Goal: Navigation & Orientation: Find specific page/section

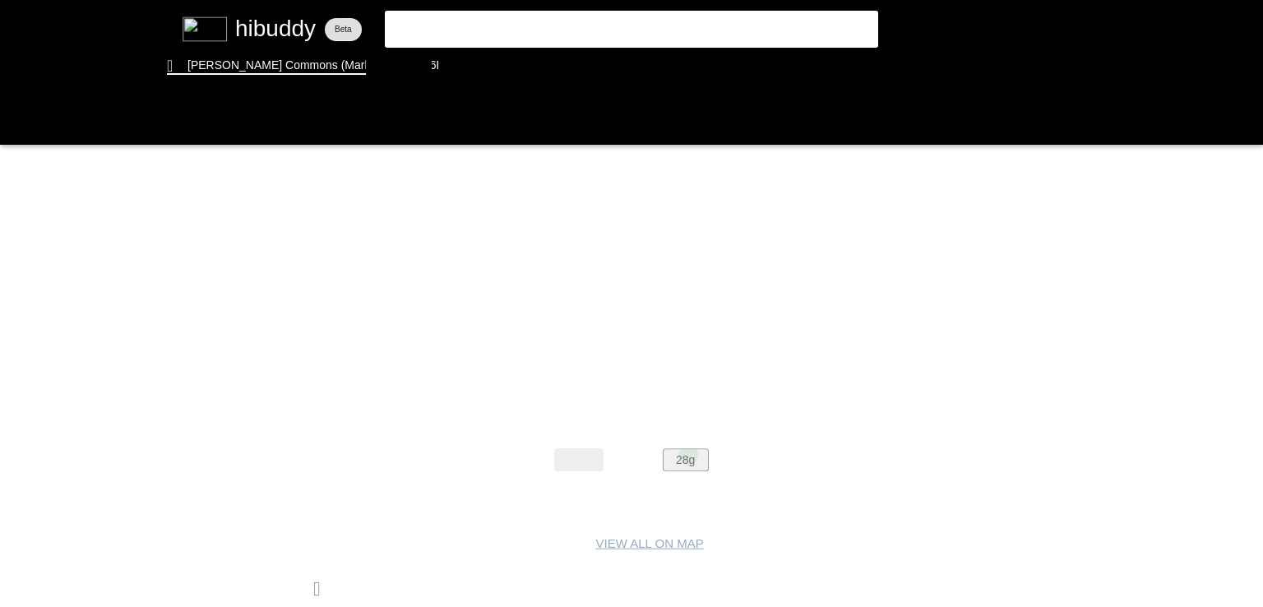
click at [688, 454] on flt-glass-pane at bounding box center [631, 303] width 1263 height 607
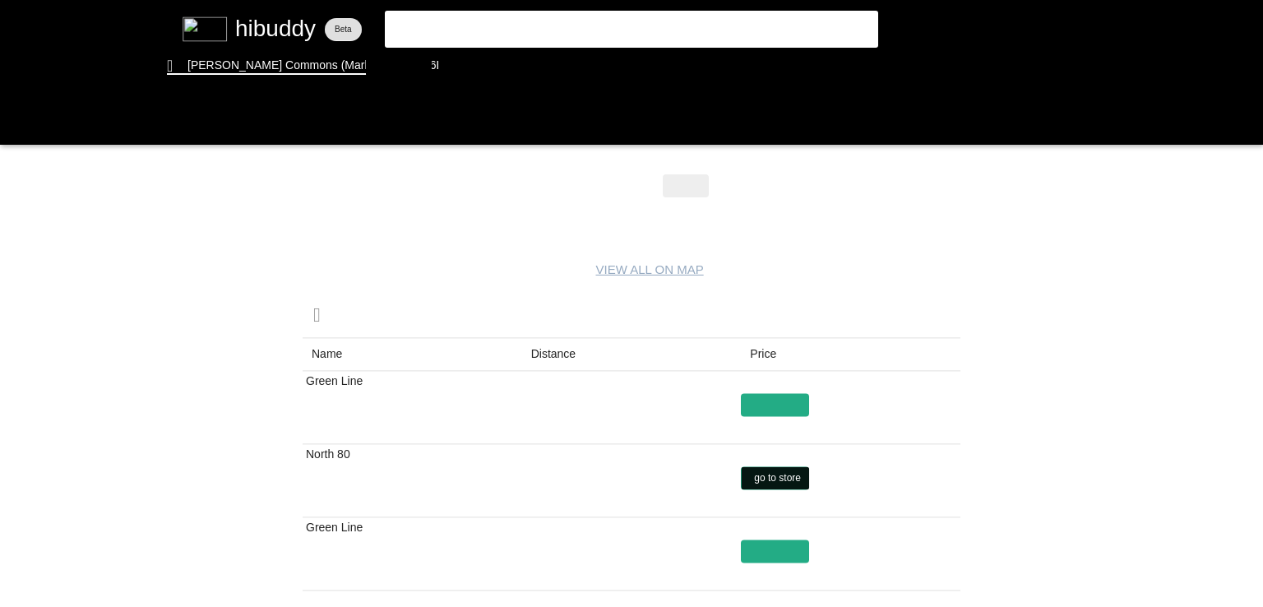
click at [773, 475] on flt-glass-pane at bounding box center [631, 303] width 1263 height 607
click at [561, 354] on flt-glass-pane at bounding box center [631, 303] width 1263 height 607
click at [753, 415] on flt-glass-pane at bounding box center [631, 303] width 1263 height 607
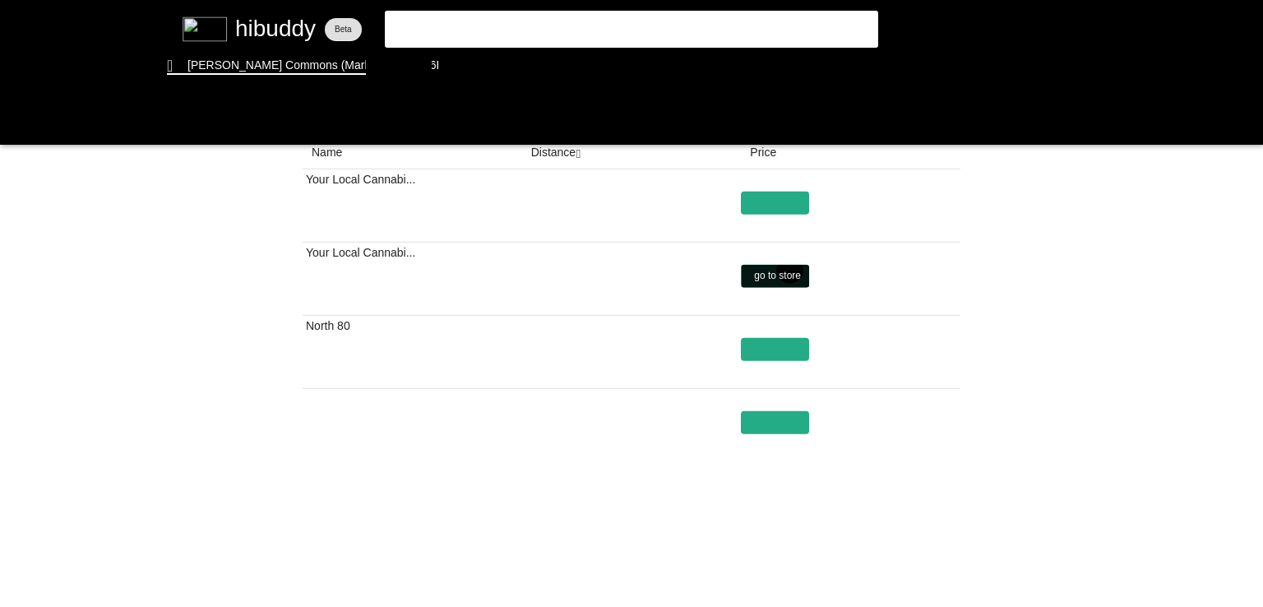
click at [791, 269] on flt-glass-pane at bounding box center [631, 303] width 1263 height 607
click at [387, 62] on flt-glass-pane at bounding box center [631, 303] width 1263 height 607
